Goal: Task Accomplishment & Management: Use online tool/utility

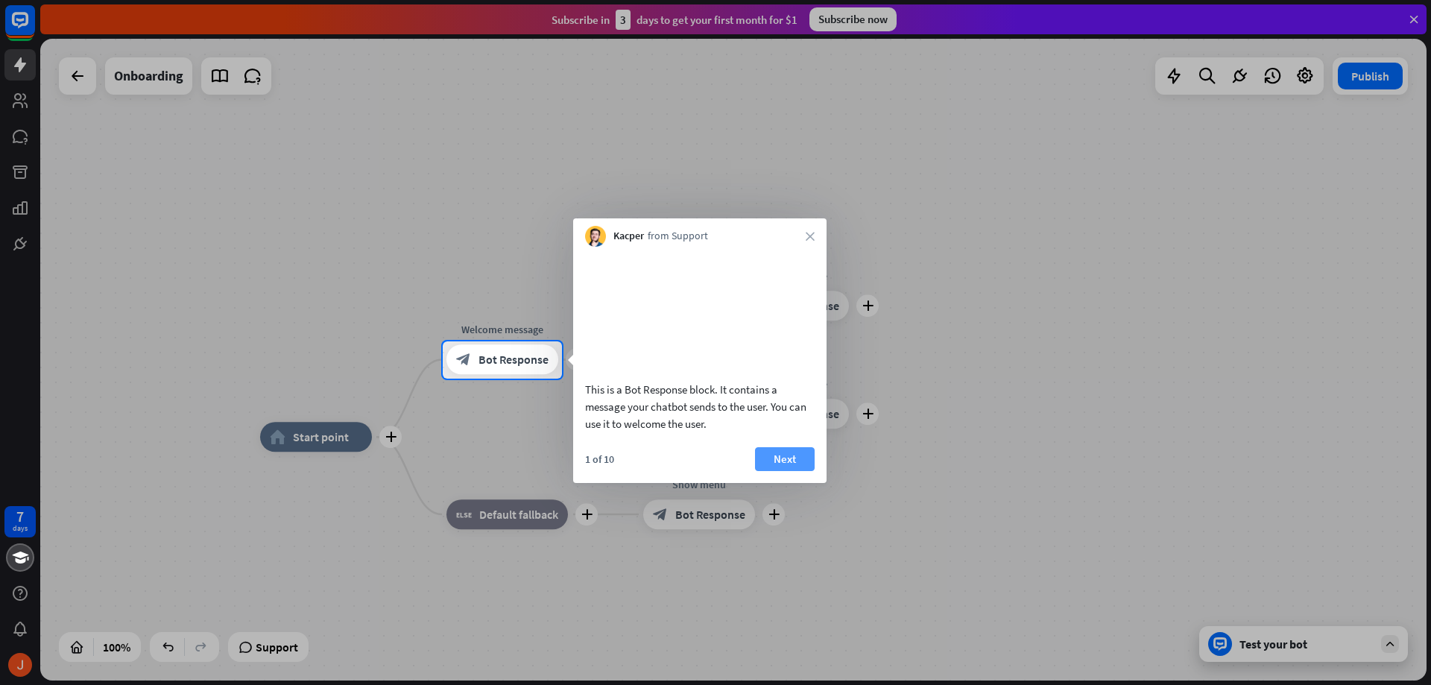
click at [779, 471] on button "Next" at bounding box center [785, 459] width 60 height 24
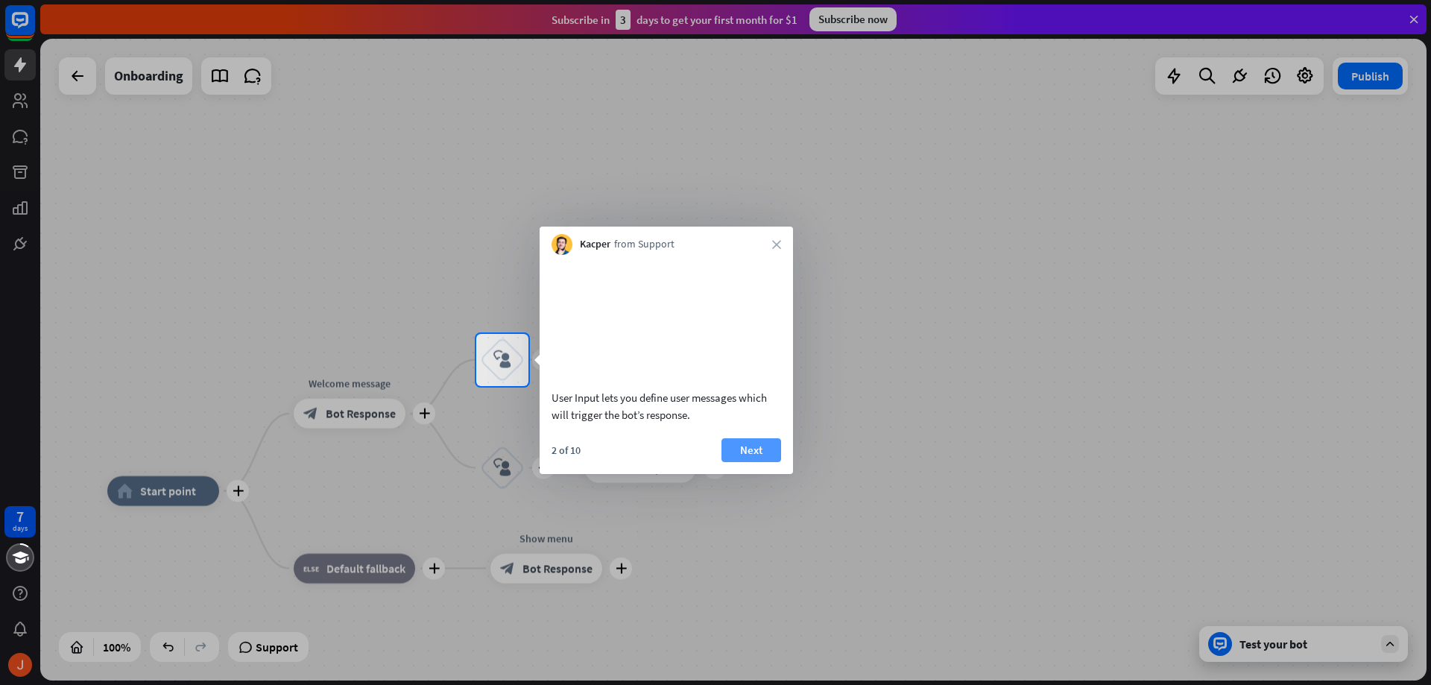
click at [775, 462] on button "Next" at bounding box center [751, 450] width 60 height 24
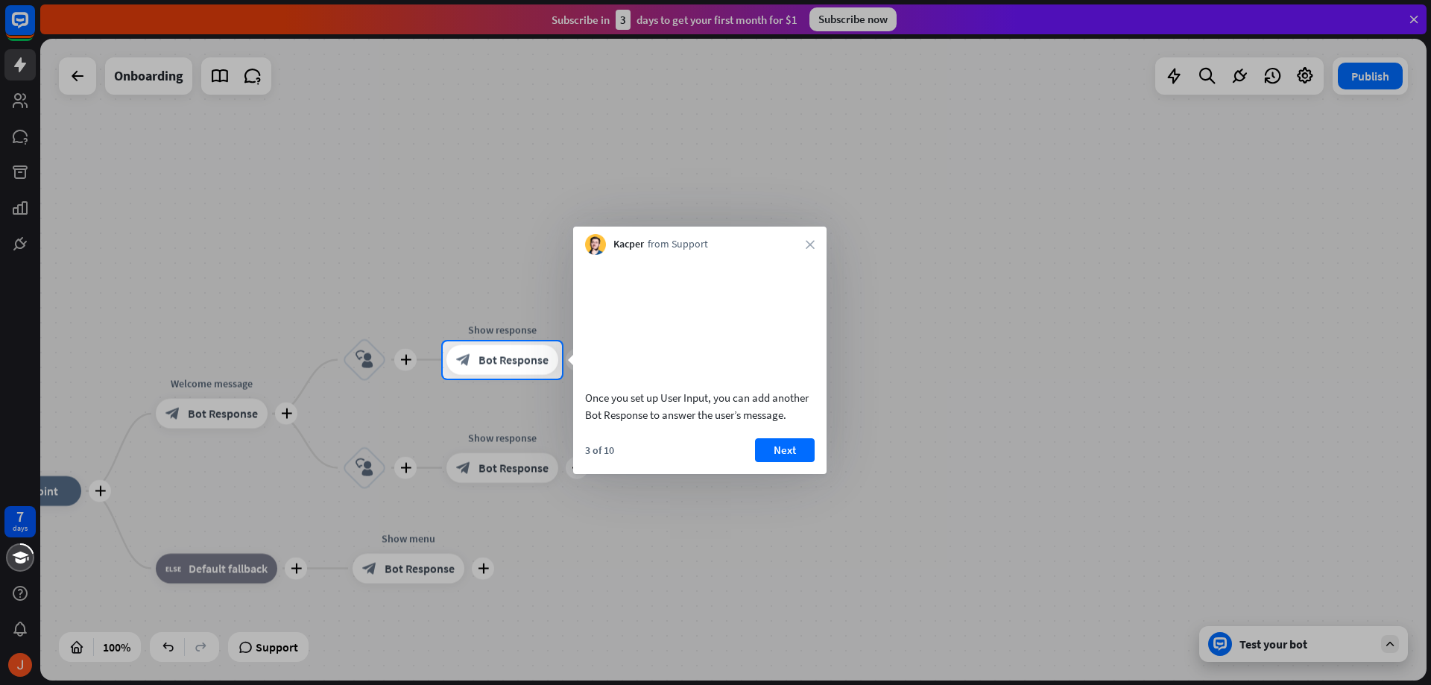
click at [775, 462] on button "Next" at bounding box center [785, 450] width 60 height 24
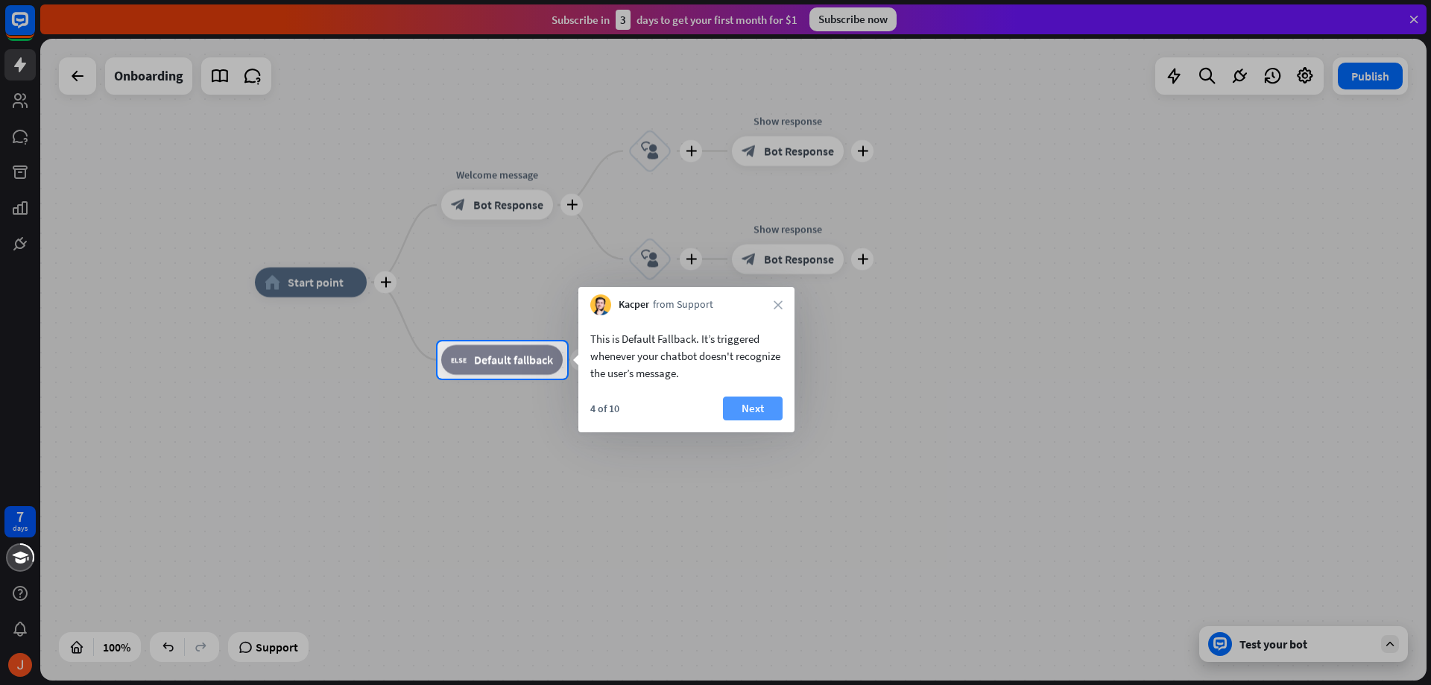
click at [759, 413] on button "Next" at bounding box center [753, 408] width 60 height 24
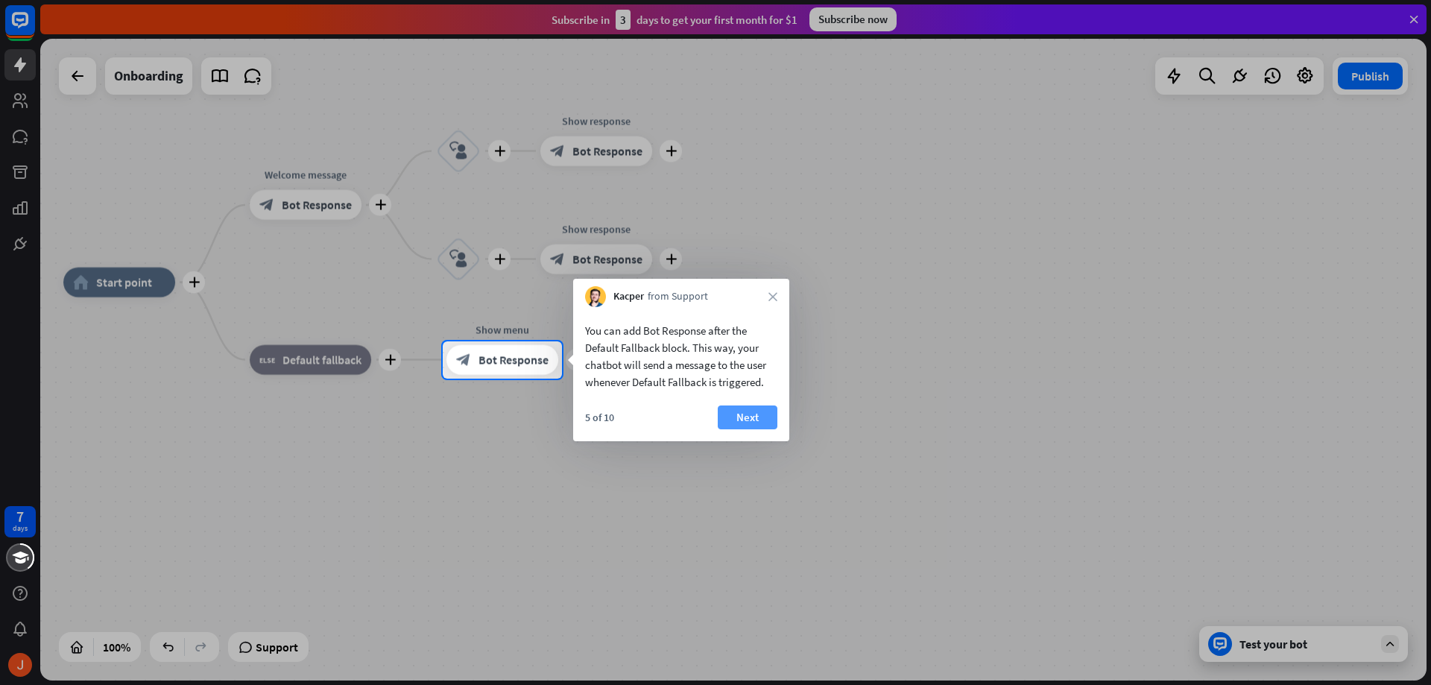
click at [761, 413] on button "Next" at bounding box center [748, 417] width 60 height 24
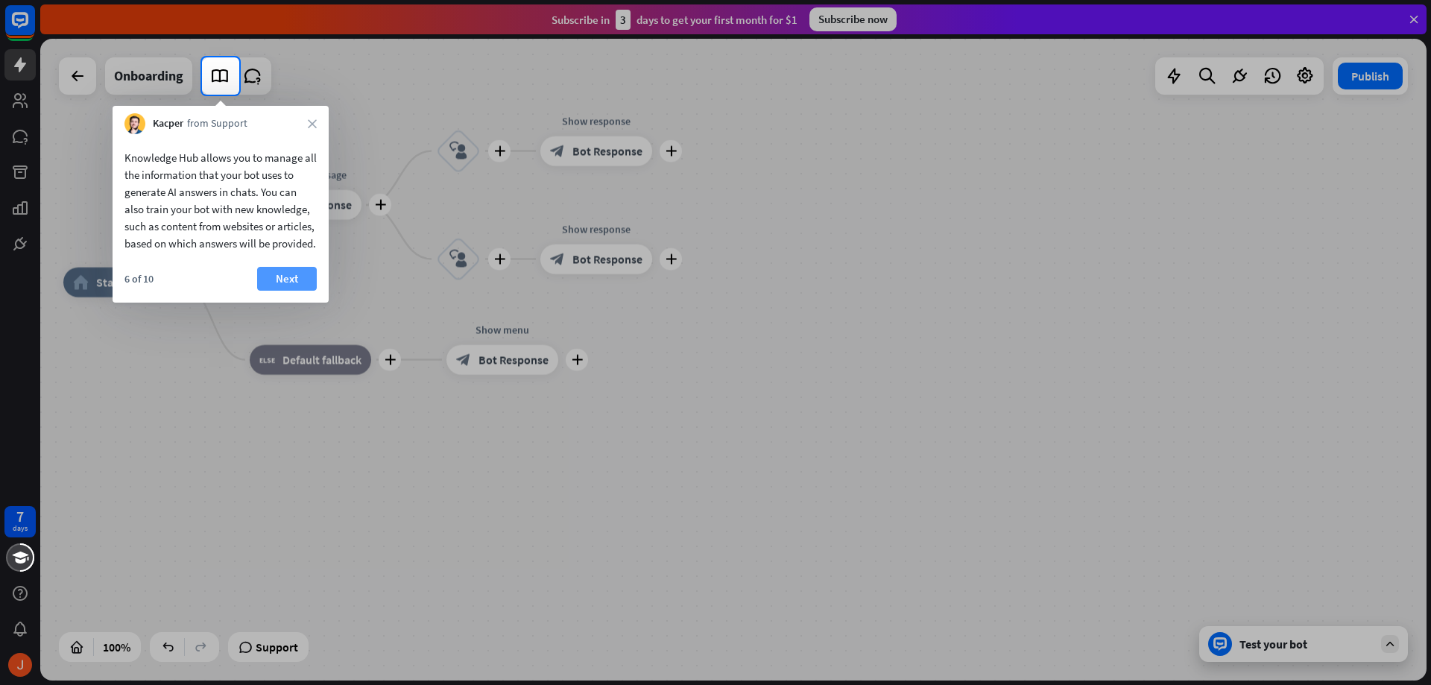
click at [273, 291] on button "Next" at bounding box center [287, 279] width 60 height 24
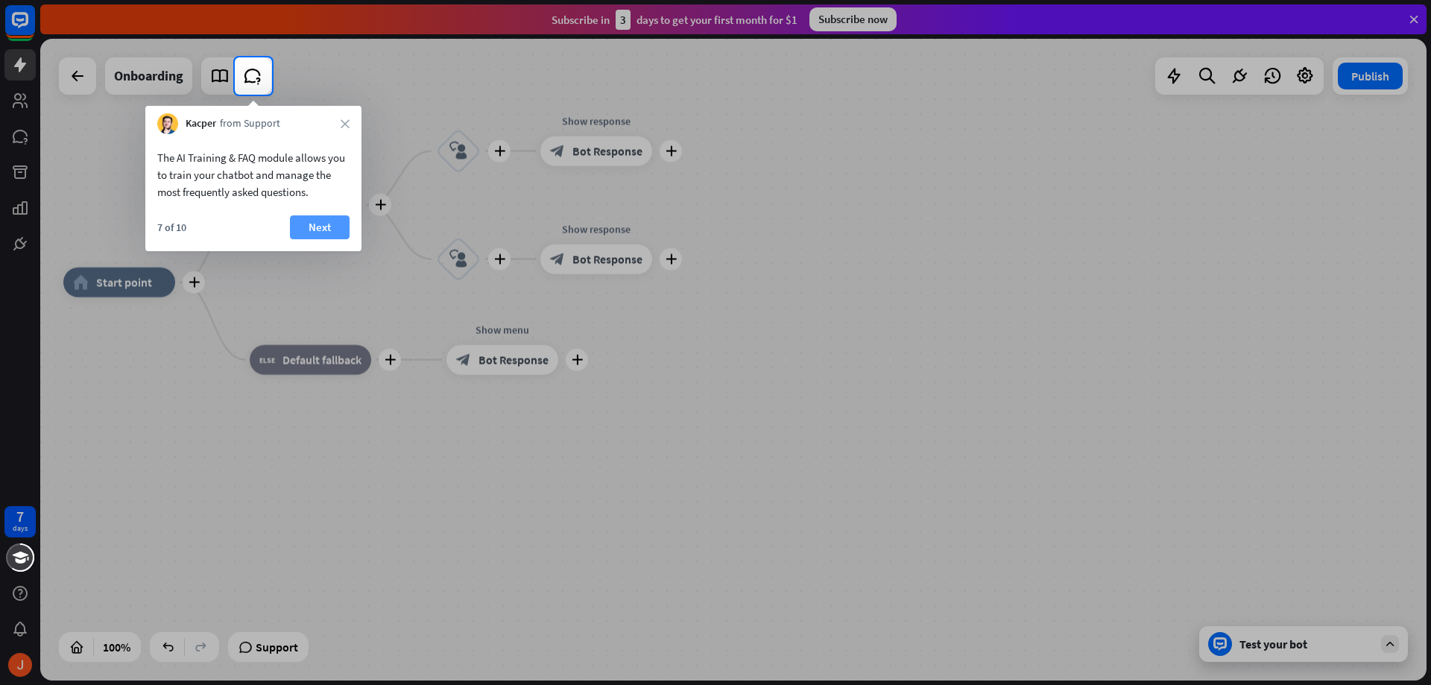
click at [343, 227] on button "Next" at bounding box center [320, 227] width 60 height 24
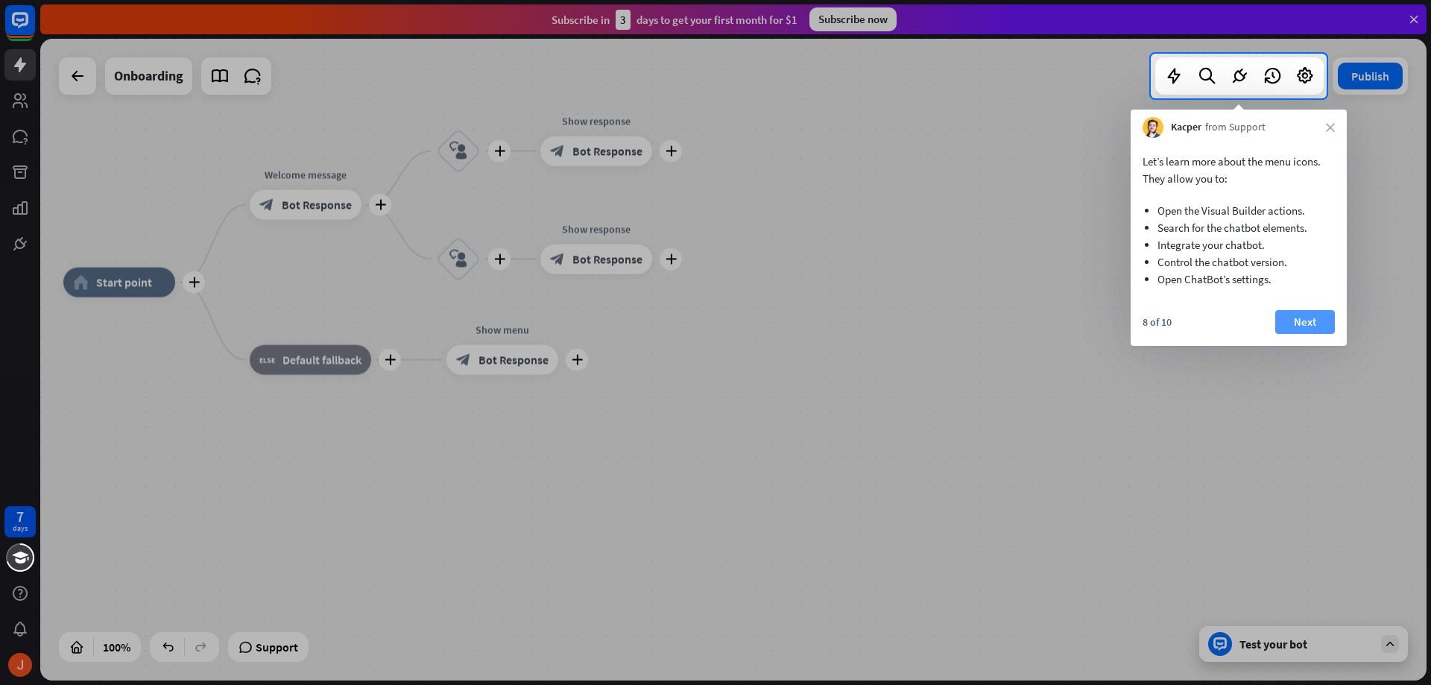
click at [1297, 329] on button "Next" at bounding box center [1305, 322] width 60 height 24
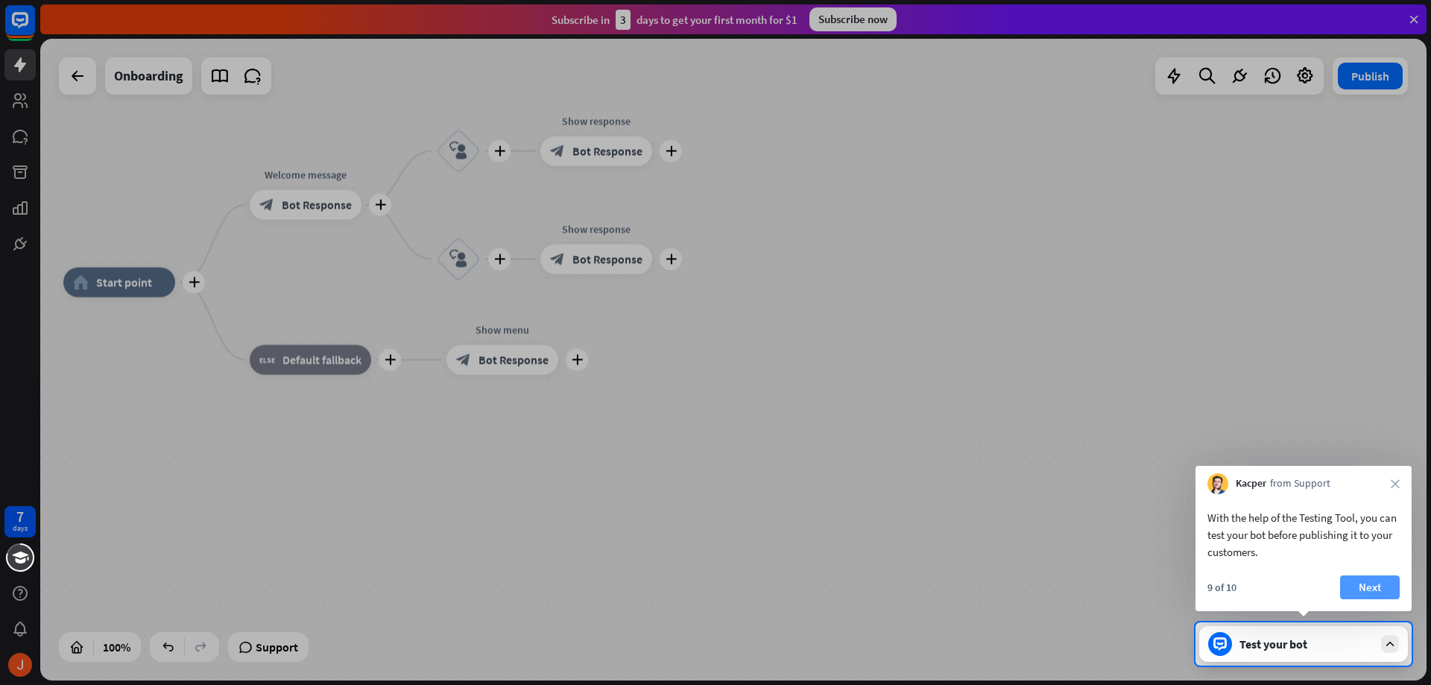
click at [1375, 592] on button "Next" at bounding box center [1370, 587] width 60 height 24
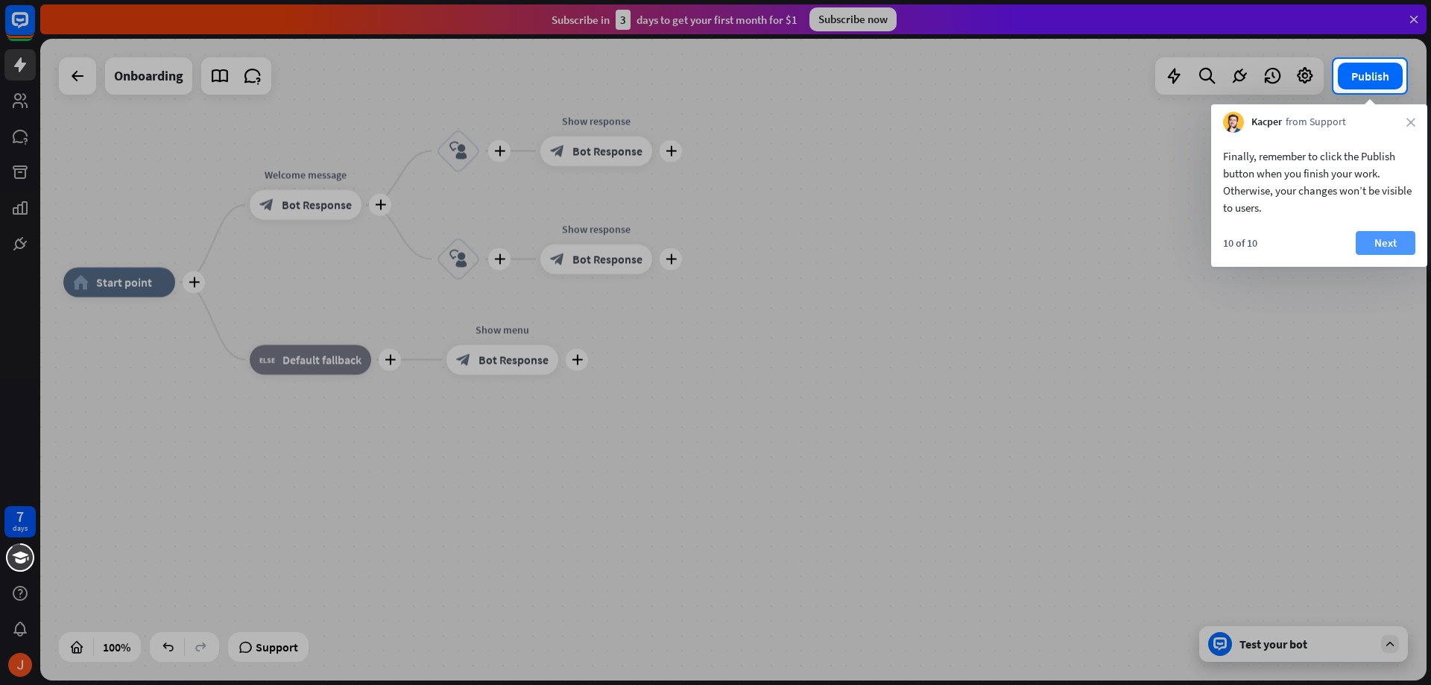
click at [1378, 235] on button "Next" at bounding box center [1385, 243] width 60 height 24
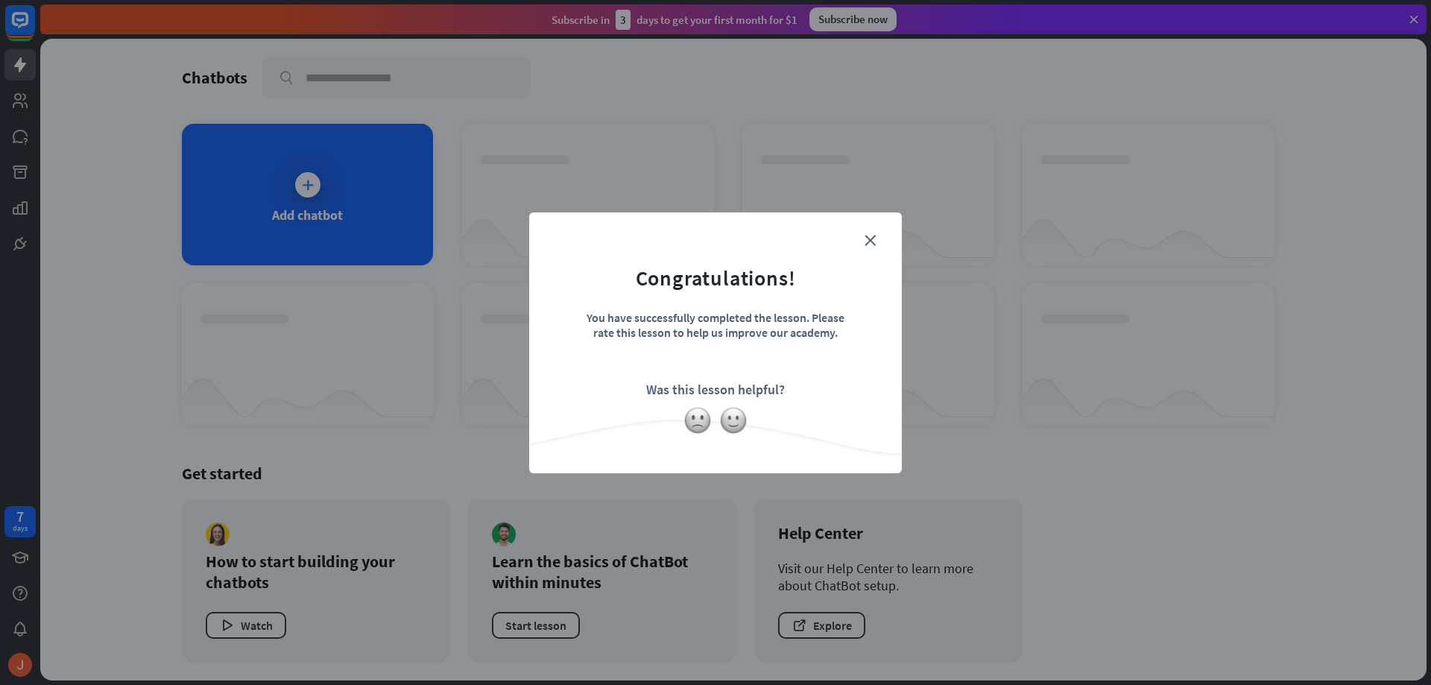
click at [864, 240] on form "Congratulations! You have successfully completed the lesson. Please rate this l…" at bounding box center [715, 320] width 335 height 178
click at [874, 241] on icon "close" at bounding box center [869, 240] width 11 height 11
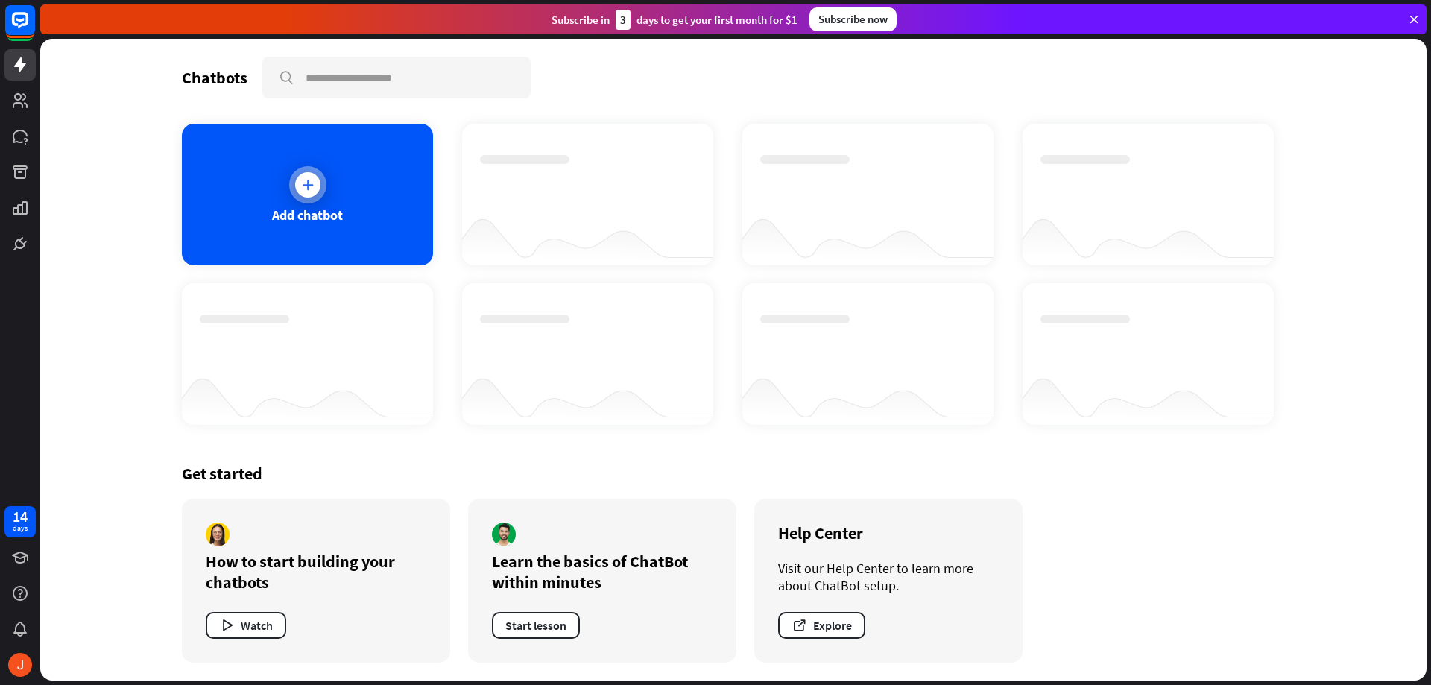
click at [301, 186] on icon at bounding box center [307, 184] width 15 height 15
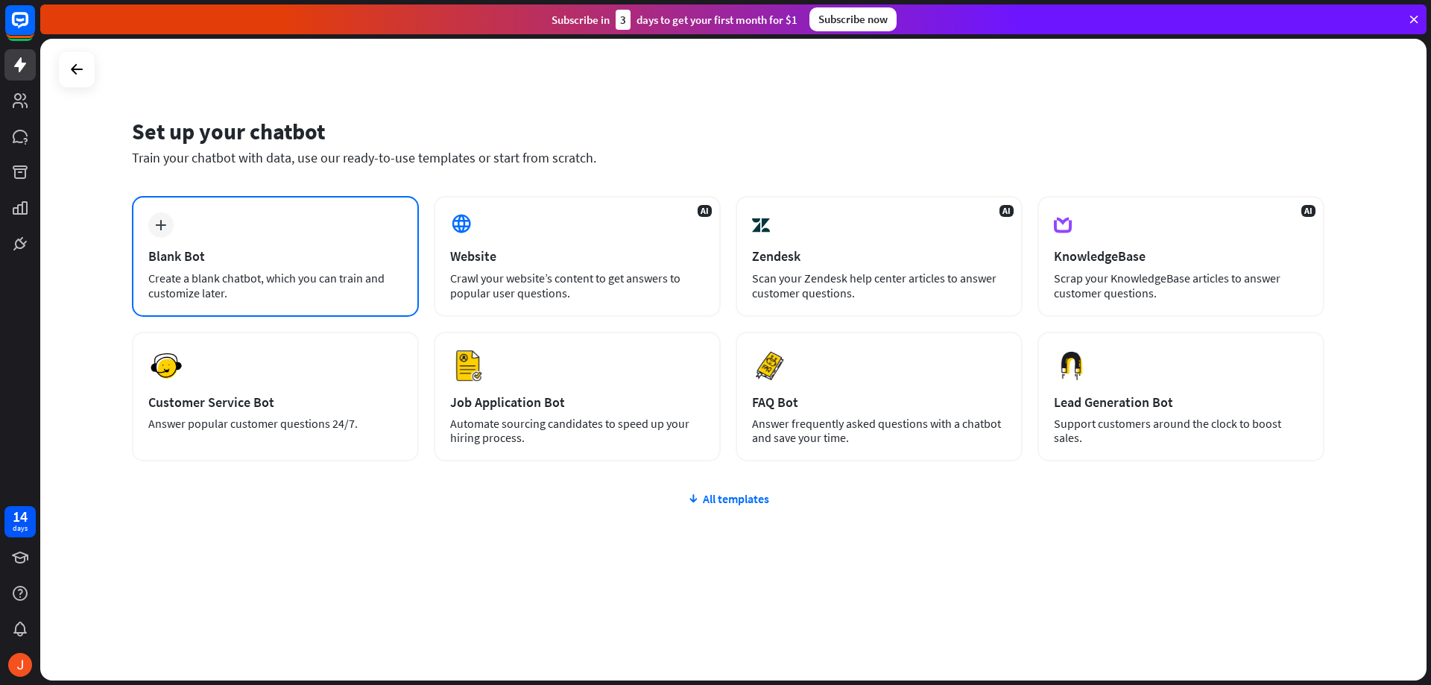
click at [286, 229] on div "plus Blank Bot Create a blank chatbot, which you can train and customize later." at bounding box center [275, 256] width 287 height 121
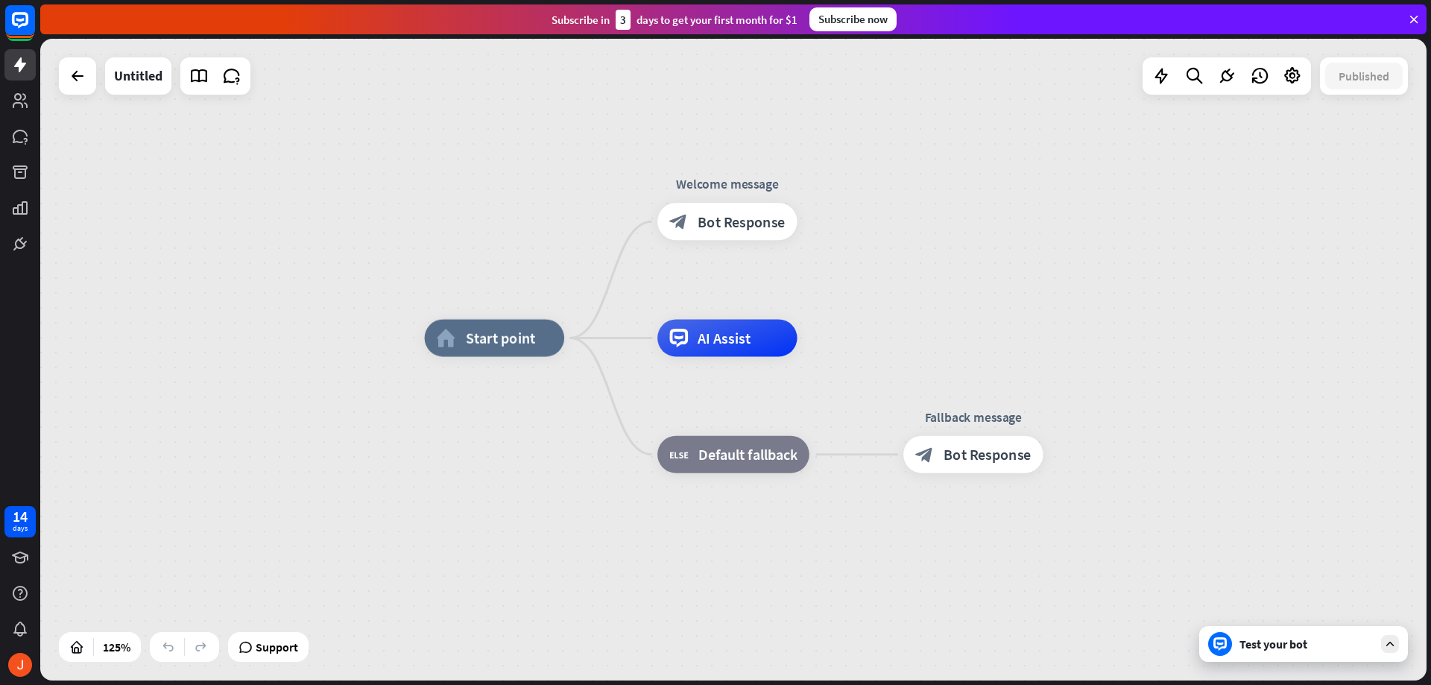
drag, startPoint x: 235, startPoint y: 536, endPoint x: 367, endPoint y: 512, distance: 134.9
click at [367, 512] on div "home_2 Start point Welcome message block_bot_response Bot Response AI Assist bl…" at bounding box center [733, 360] width 1386 height 642
click at [701, 232] on div "block_bot_response Bot Response" at bounding box center [725, 221] width 140 height 37
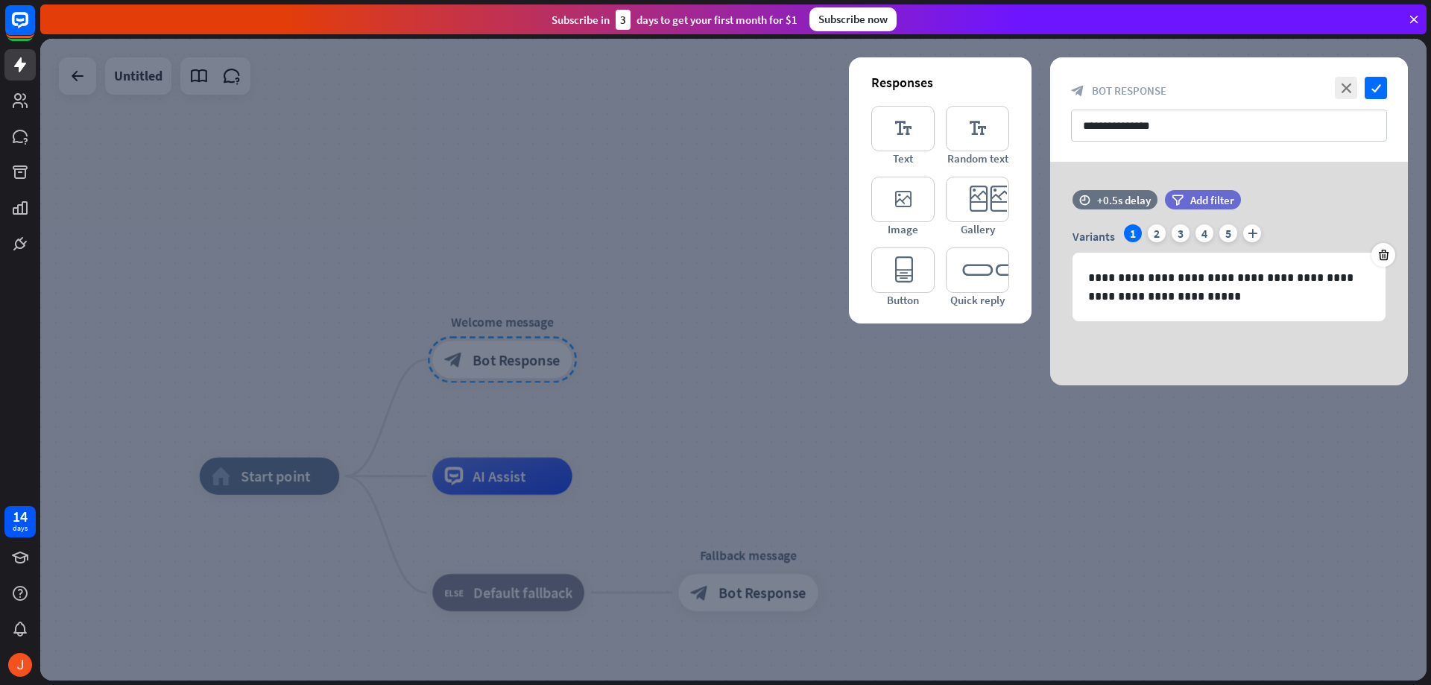
click at [681, 214] on div at bounding box center [733, 360] width 1386 height 642
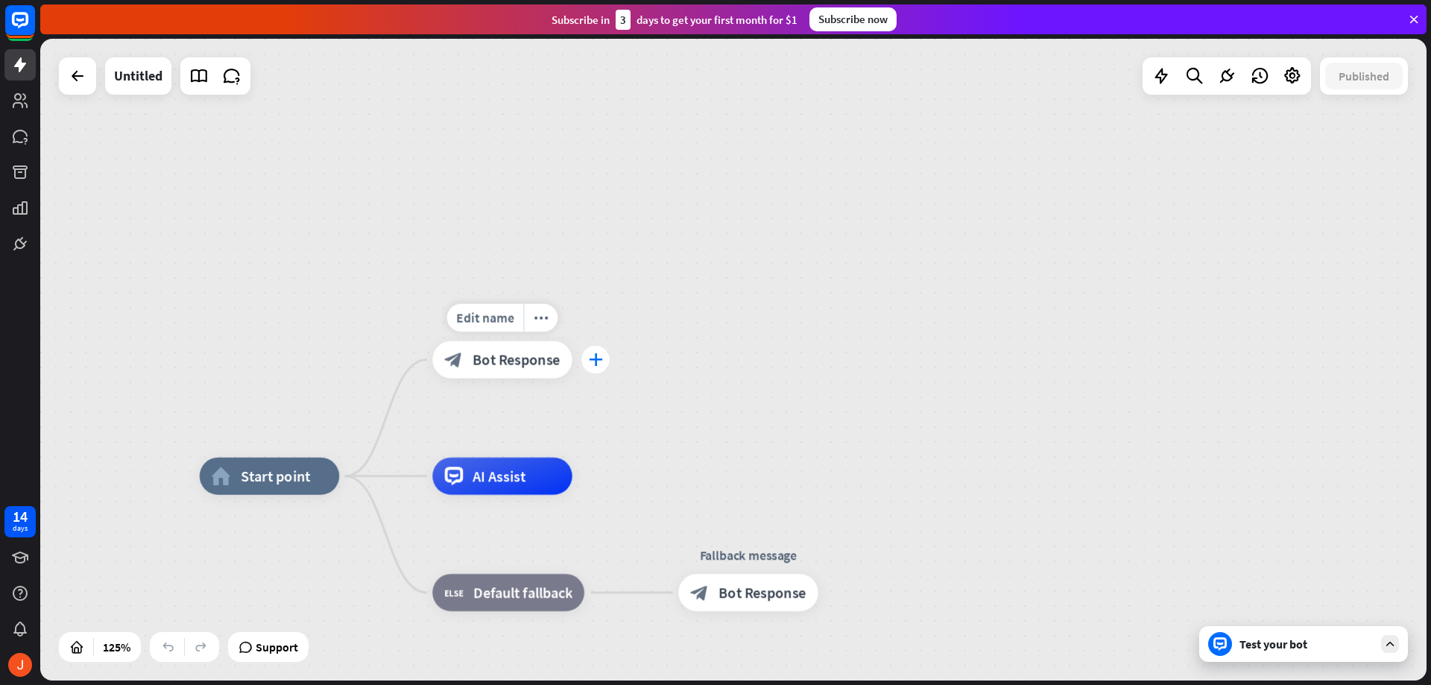
click at [592, 373] on div "plus" at bounding box center [595, 360] width 28 height 28
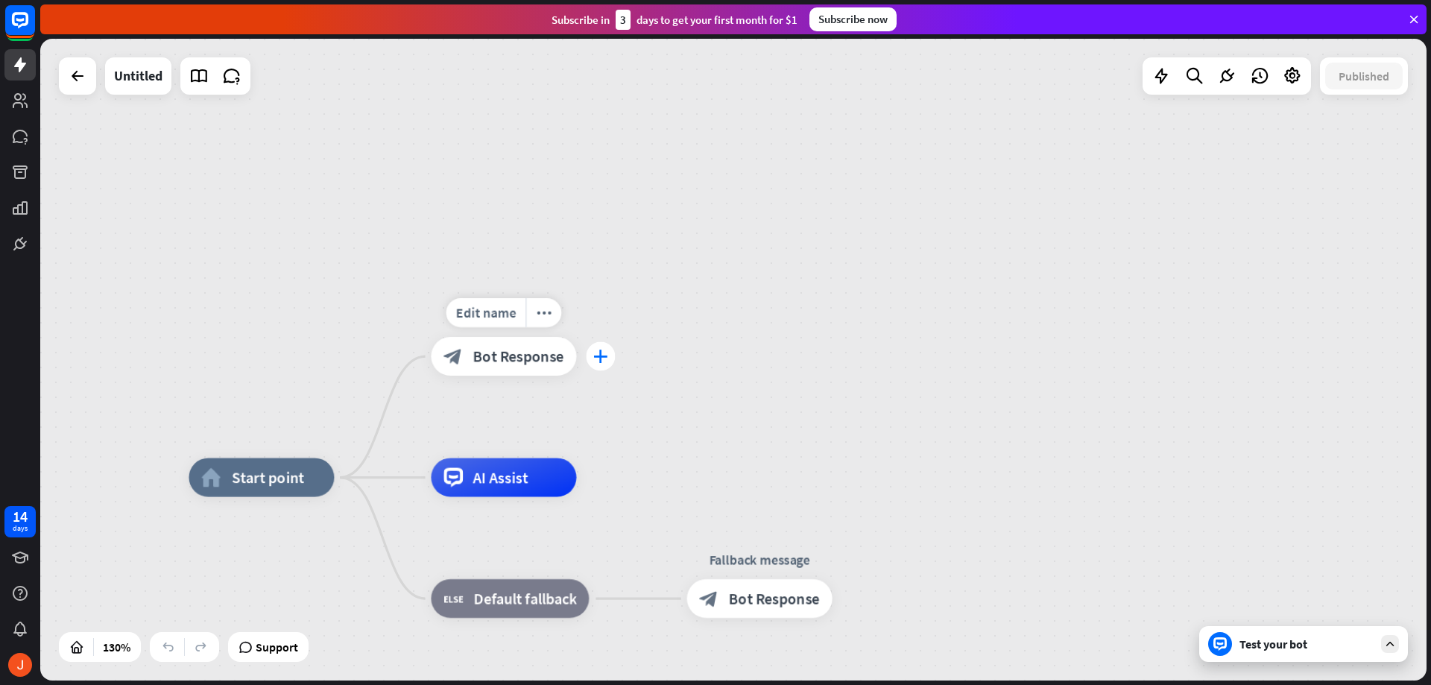
click at [600, 356] on icon "plus" at bounding box center [600, 355] width 15 height 13
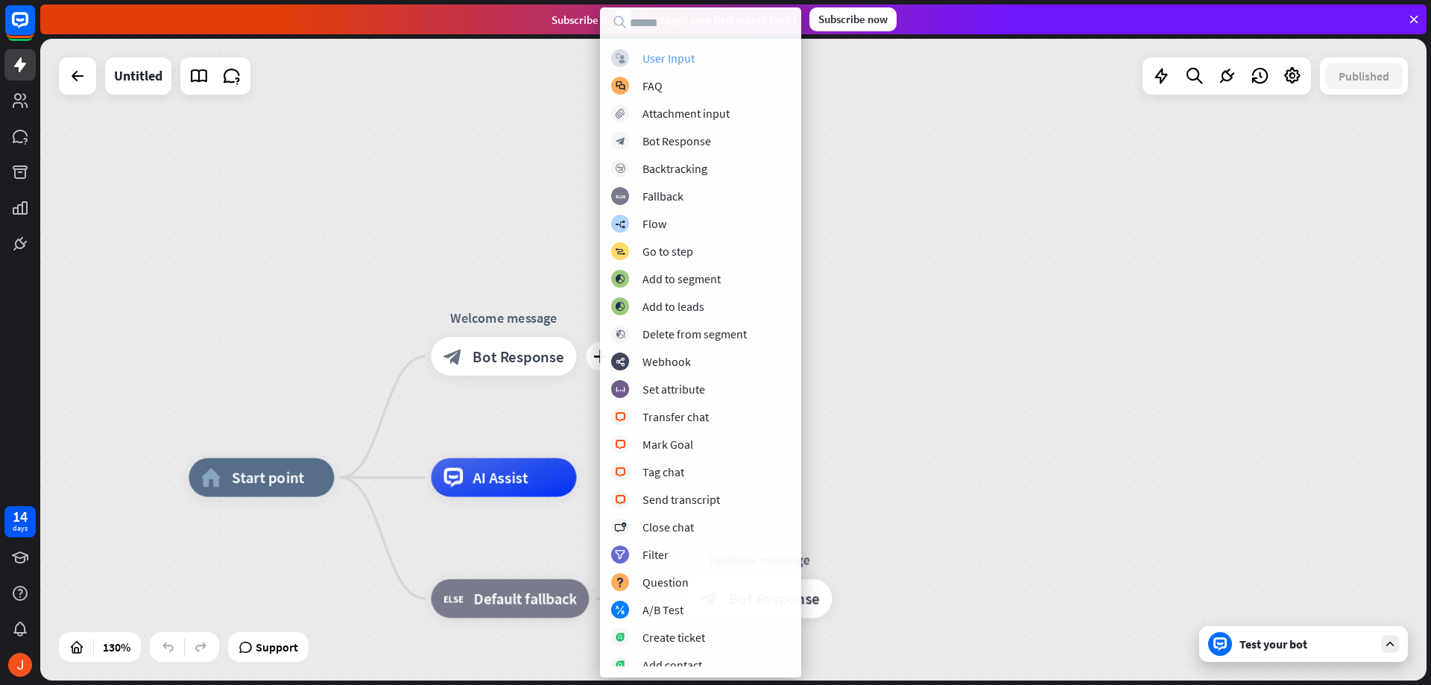
click at [705, 60] on div "block_user_input User Input" at bounding box center [700, 58] width 179 height 18
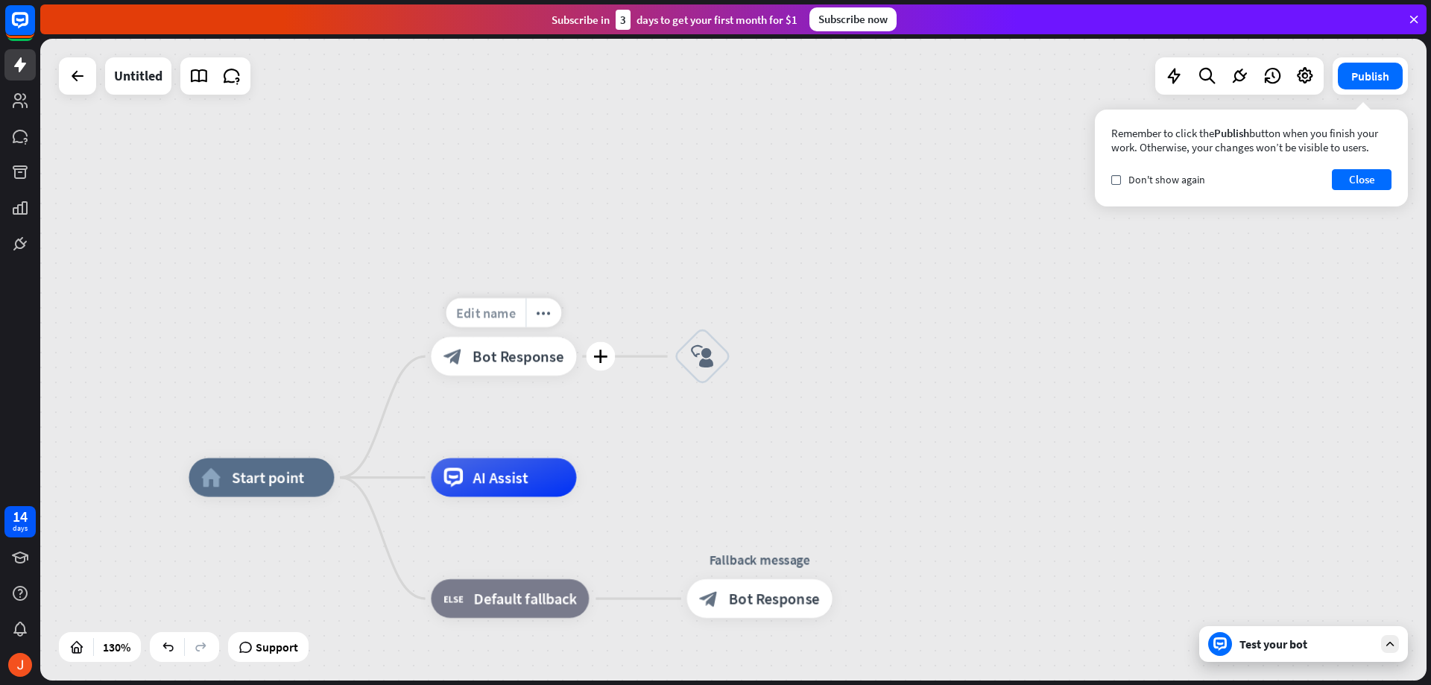
click at [514, 313] on span "Edit name" at bounding box center [486, 312] width 60 height 17
type input "*"
type input "**********"
click at [836, 145] on div "home_2 Start point Edit name more_horiz [PERSON_NAME] block_bot_response Bot Re…" at bounding box center [733, 360] width 1386 height 642
click at [727, 356] on div "block_user_input" at bounding box center [702, 356] width 58 height 58
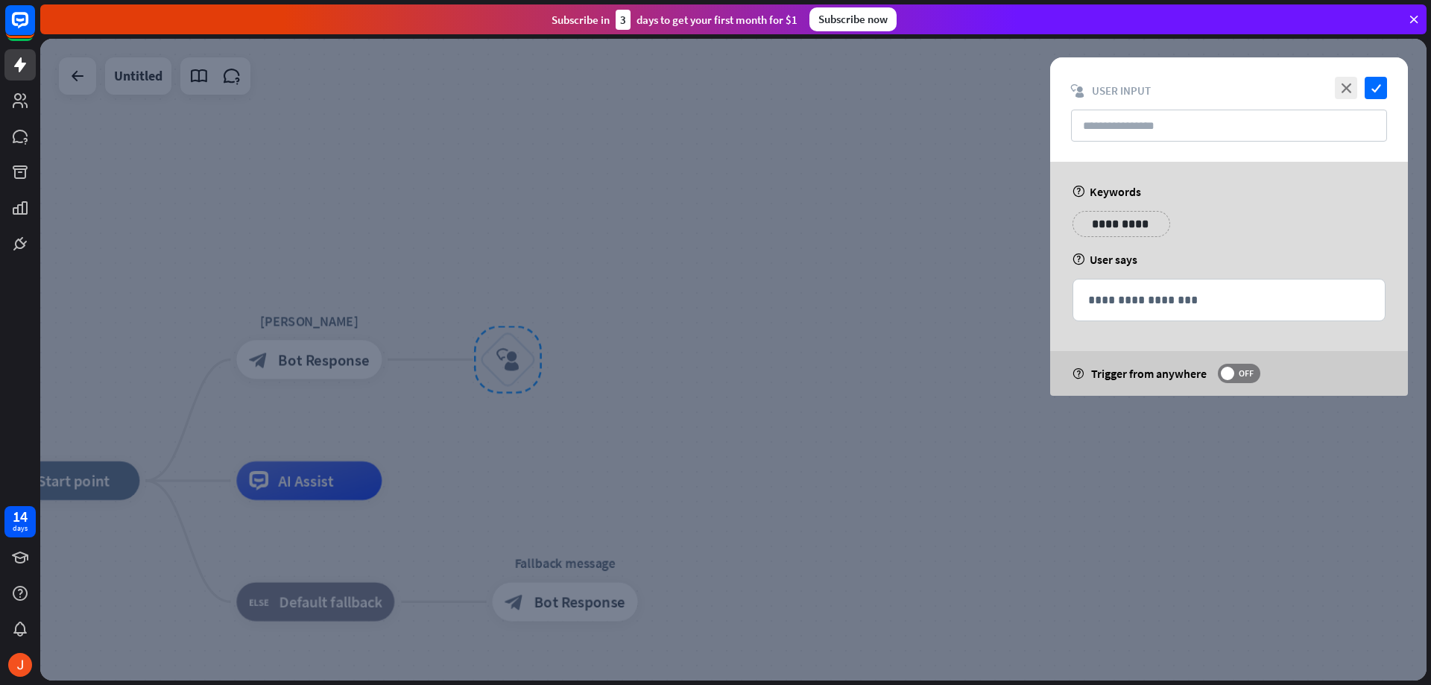
click at [745, 212] on div at bounding box center [733, 360] width 1386 height 642
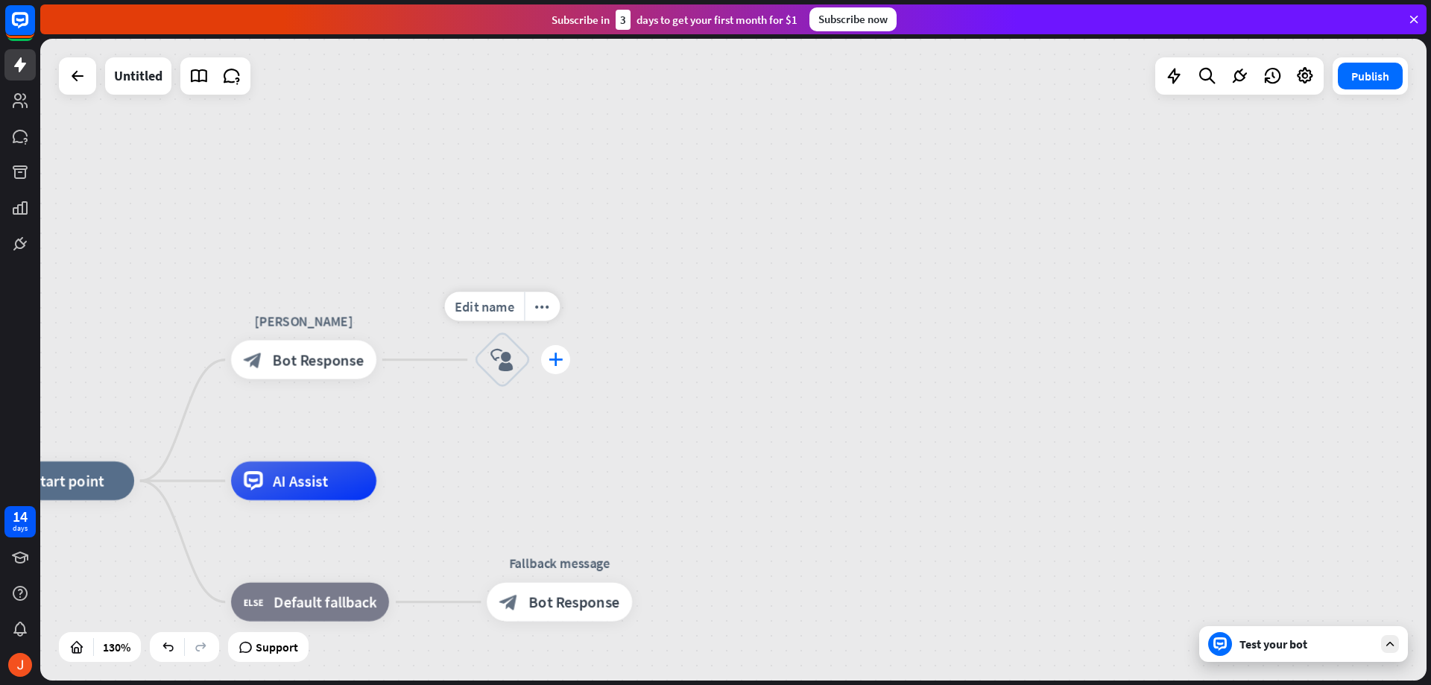
click at [564, 366] on div "plus" at bounding box center [555, 359] width 29 height 29
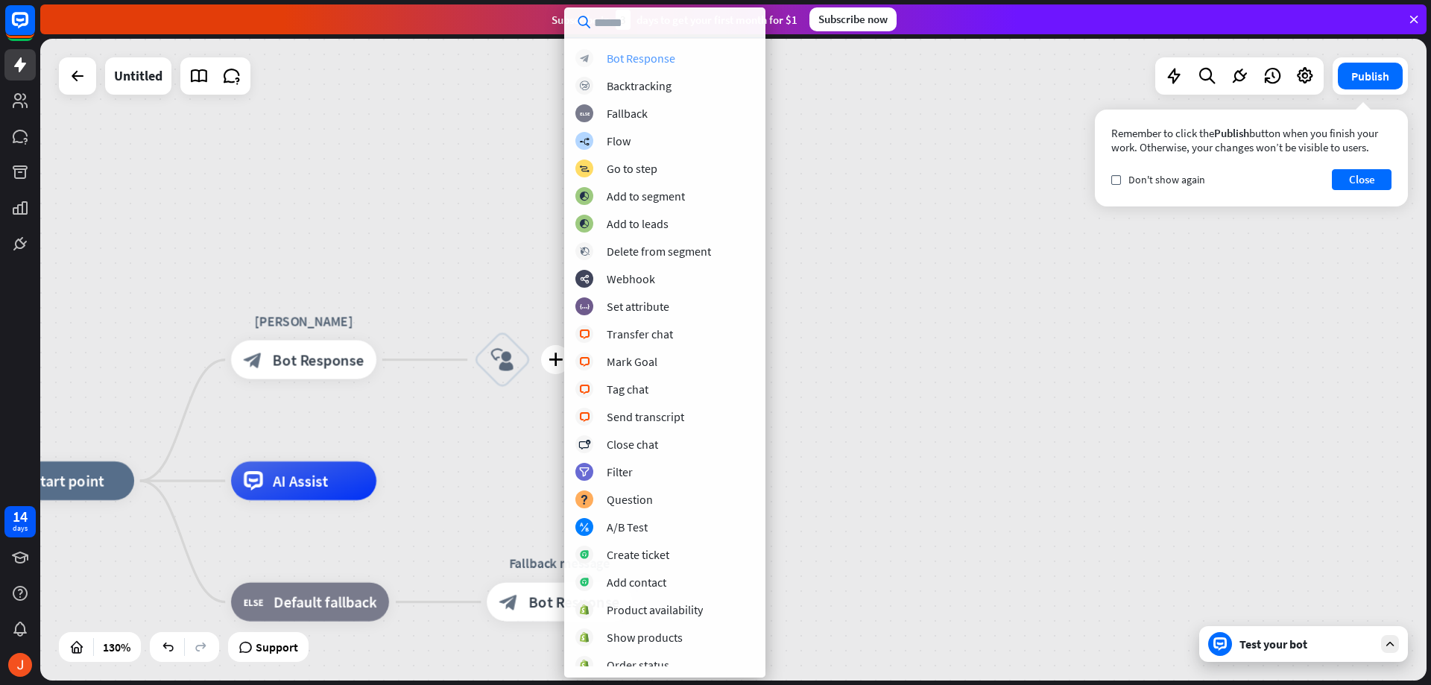
click at [642, 63] on div "Bot Response" at bounding box center [641, 58] width 69 height 15
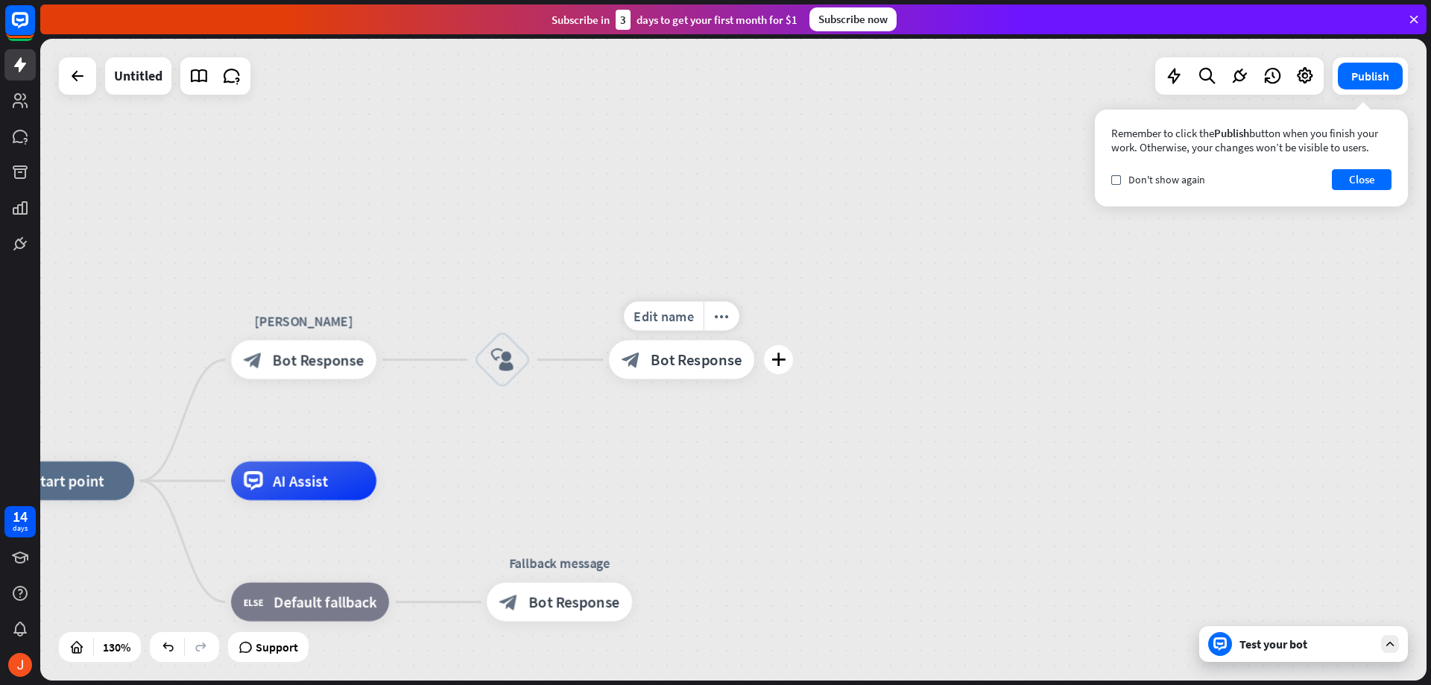
click at [675, 358] on span "Bot Response" at bounding box center [695, 359] width 91 height 19
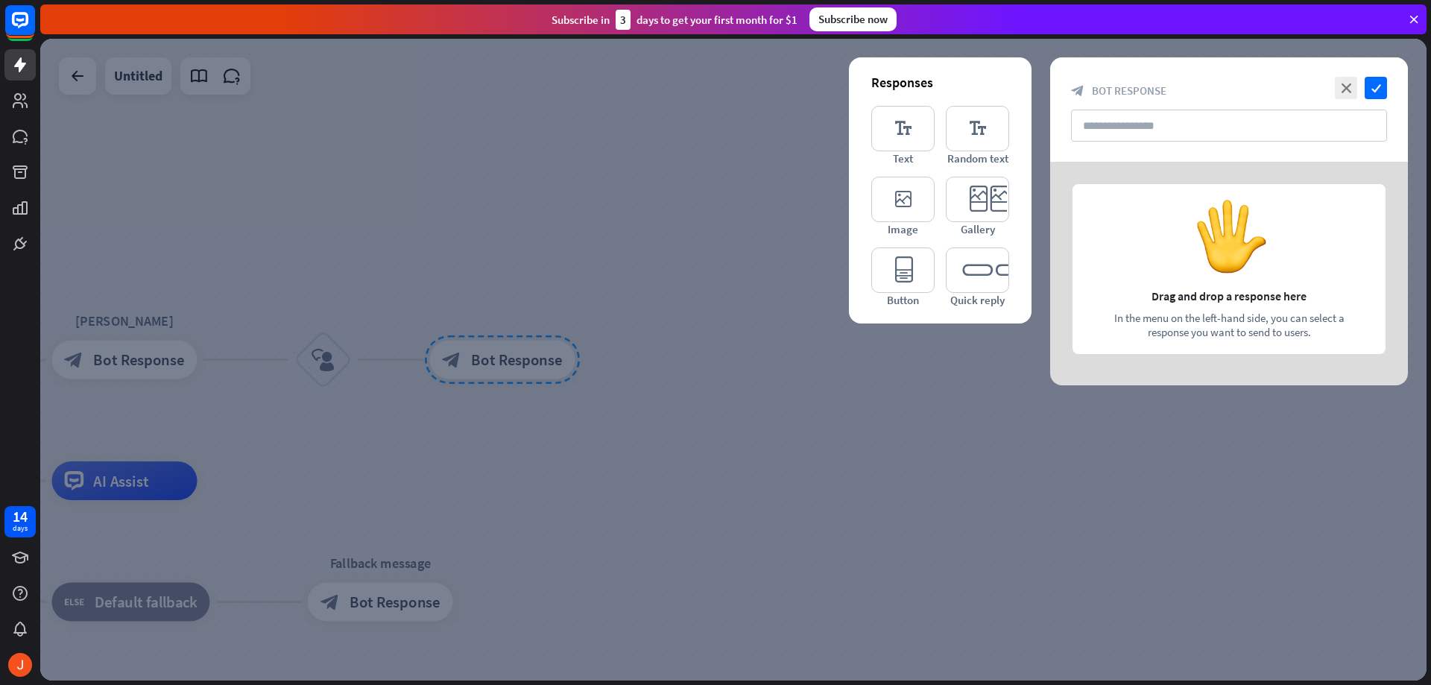
click at [626, 390] on div at bounding box center [733, 360] width 1386 height 642
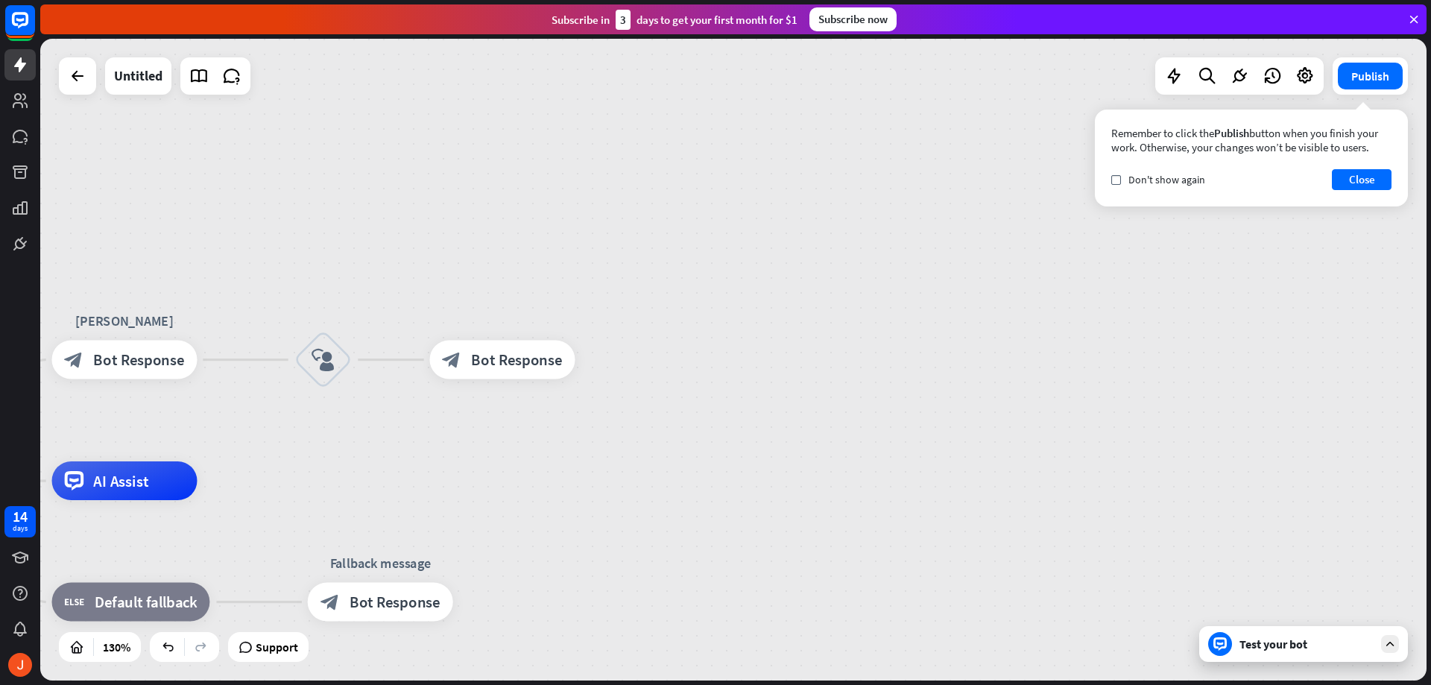
click at [1415, 18] on icon at bounding box center [1413, 19] width 13 height 13
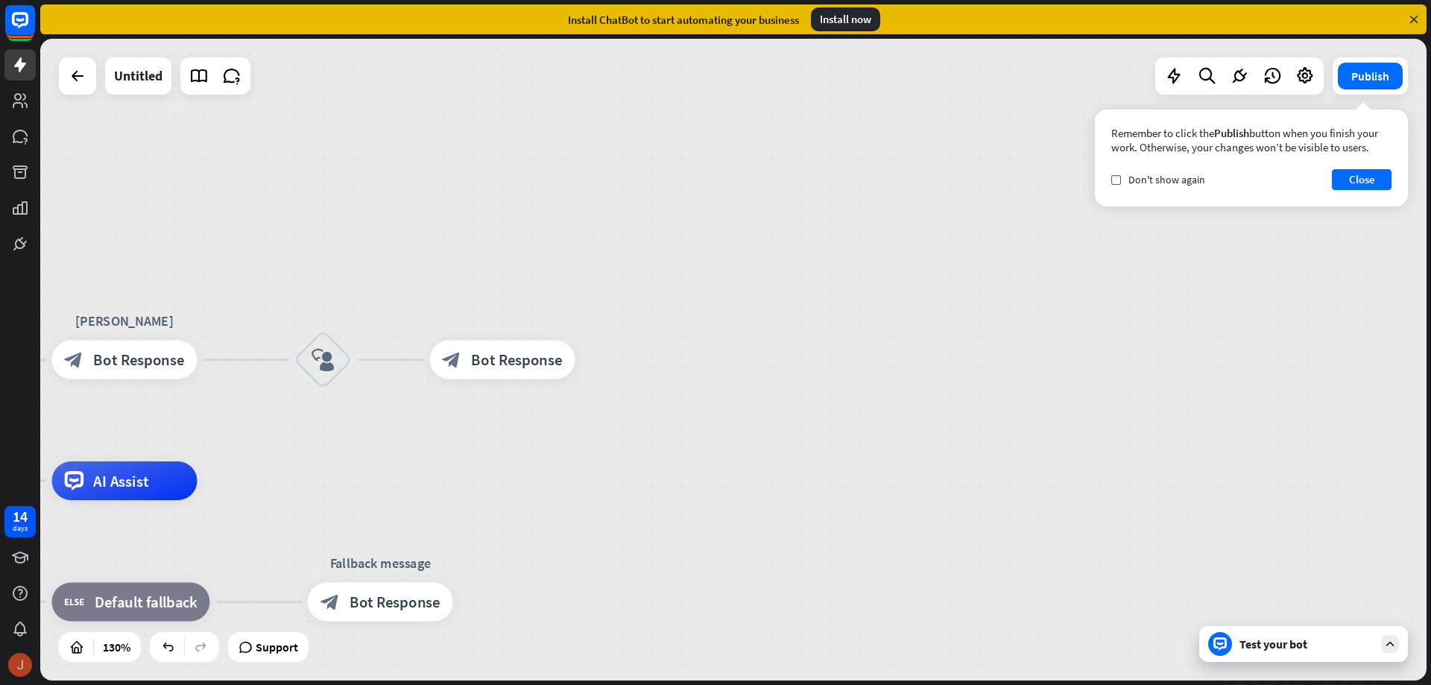
click at [22, 655] on img at bounding box center [20, 665] width 24 height 24
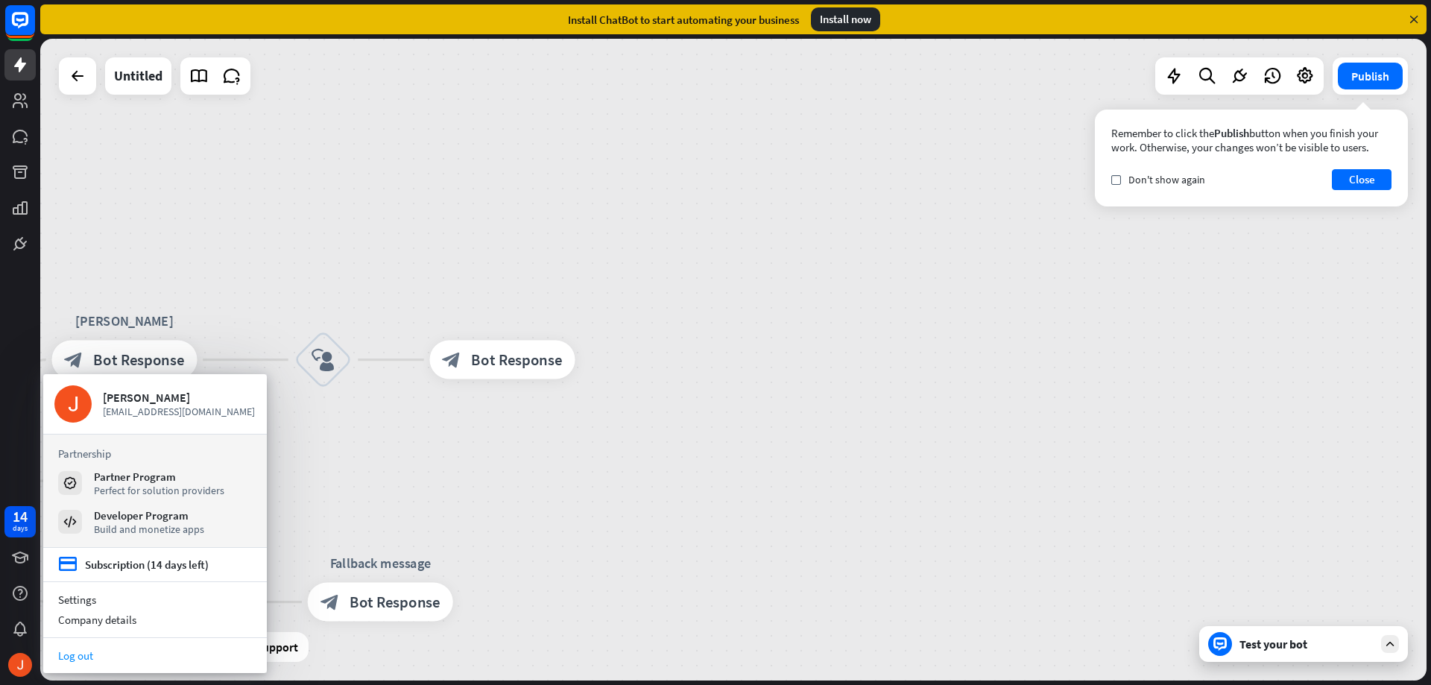
click at [68, 650] on link "Log out" at bounding box center [155, 655] width 224 height 20
